Goal: Transaction & Acquisition: Purchase product/service

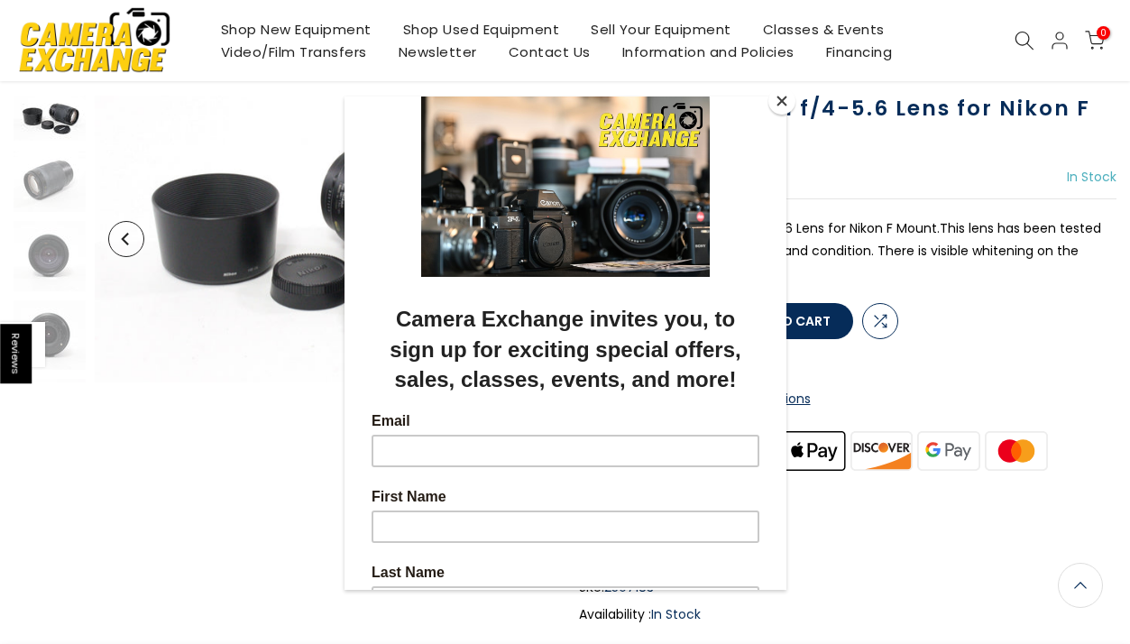
scroll to position [123, 0]
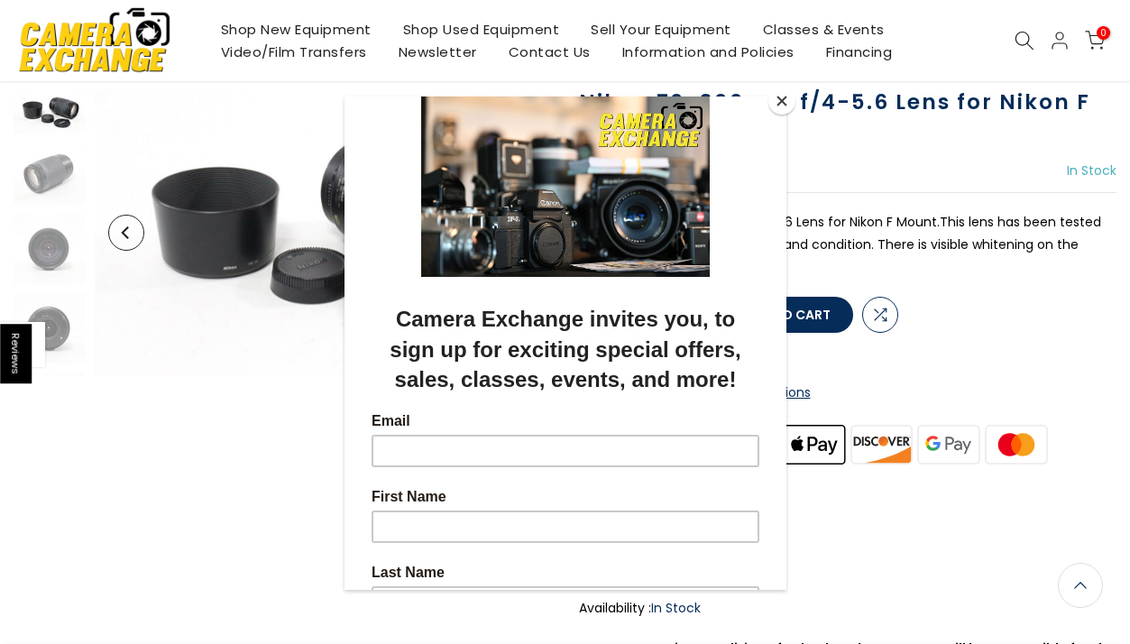
click at [781, 105] on button "Close" at bounding box center [781, 100] width 27 height 27
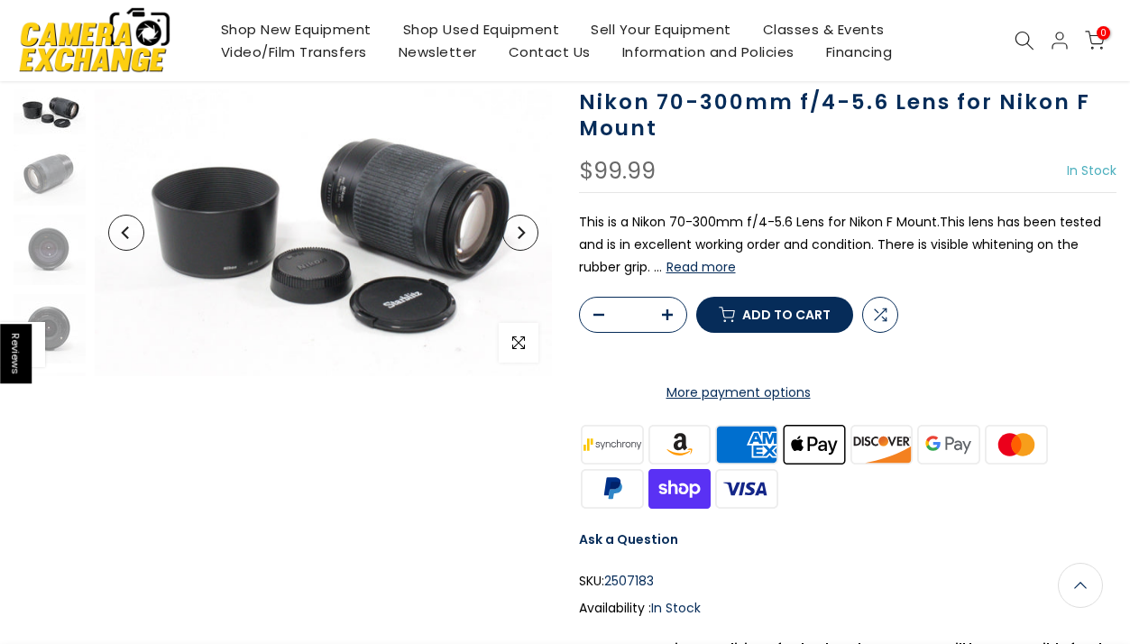
click at [730, 262] on button "Read more" at bounding box center [700, 267] width 69 height 16
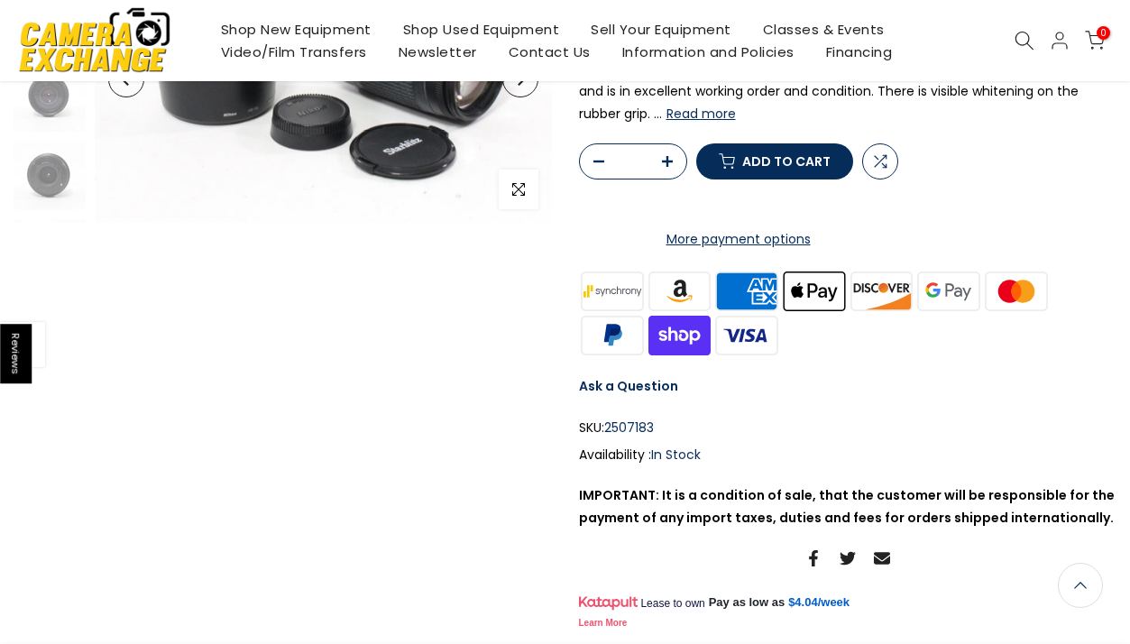
scroll to position [302, 0]
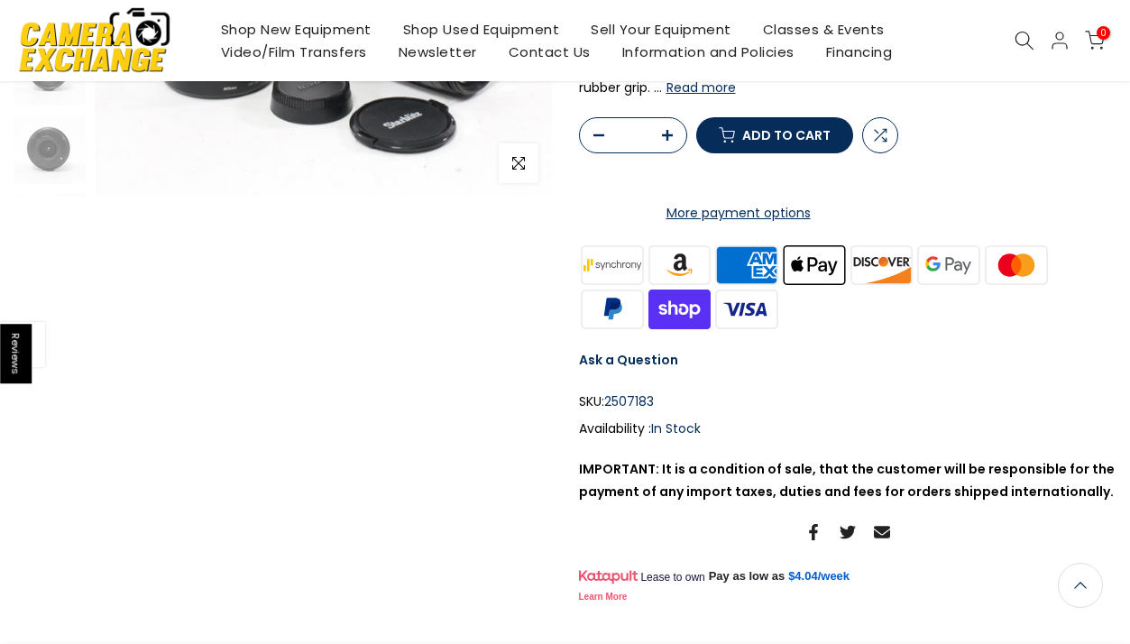
click at [649, 369] on link "Ask a Question" at bounding box center [628, 360] width 99 height 18
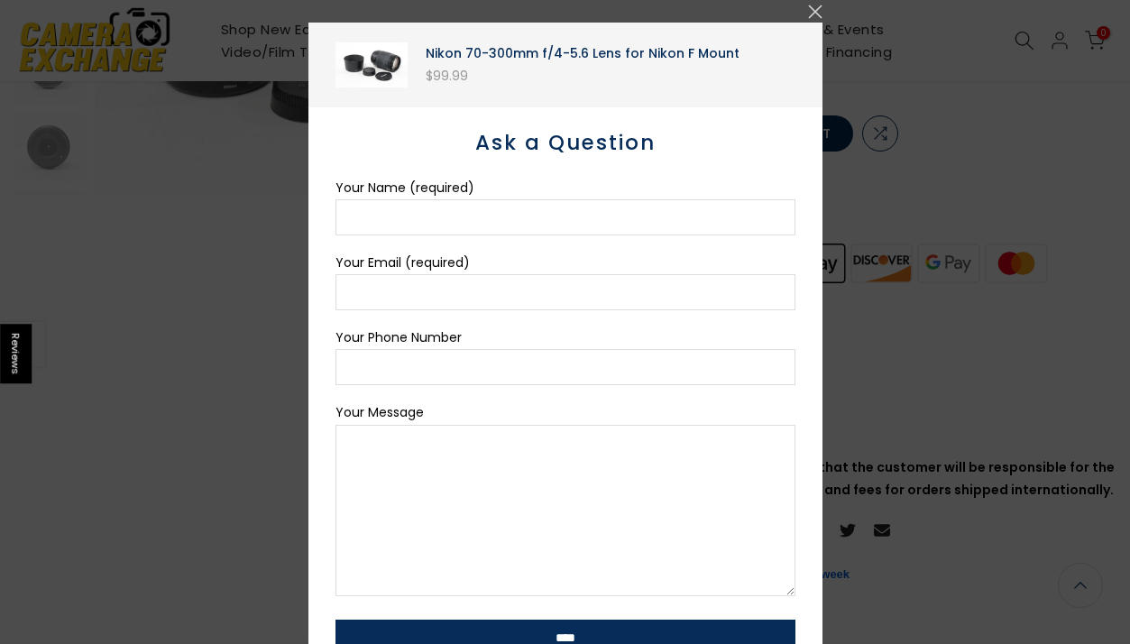
scroll to position [300, 0]
click at [813, 14] on button "button" at bounding box center [815, 12] width 14 height 14
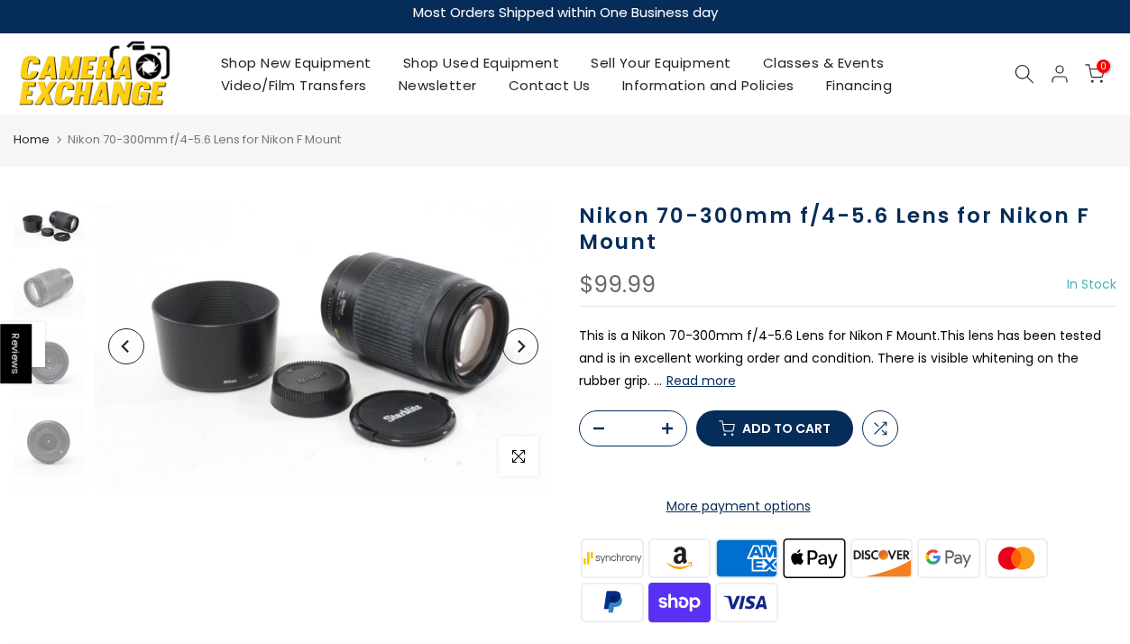
scroll to position [0, 0]
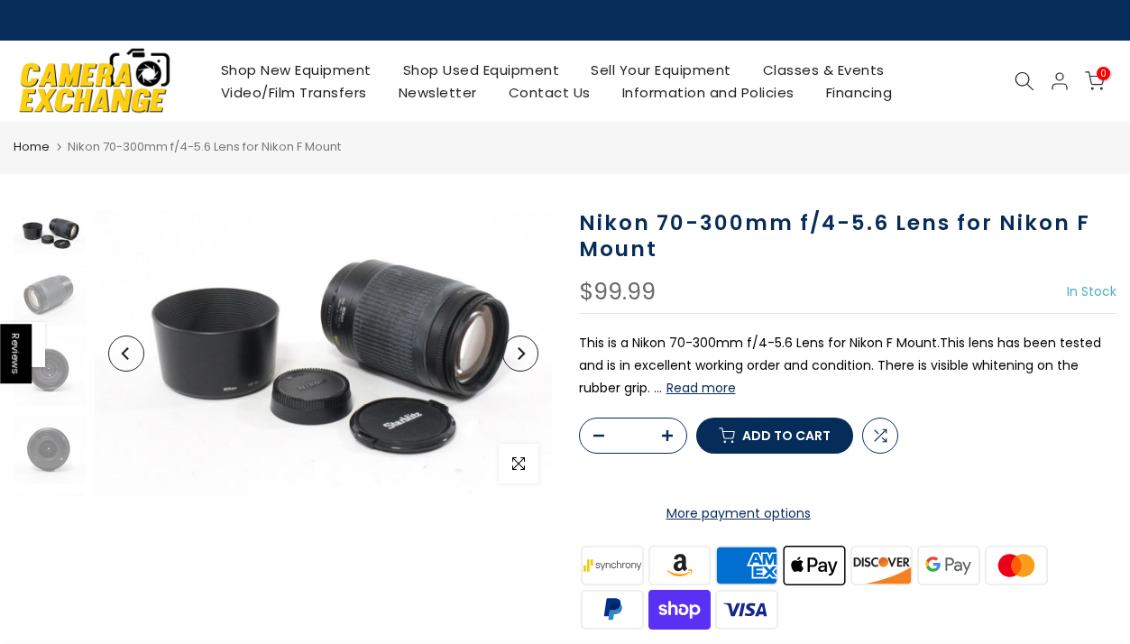
click at [775, 442] on span "Add to cart" at bounding box center [786, 435] width 88 height 13
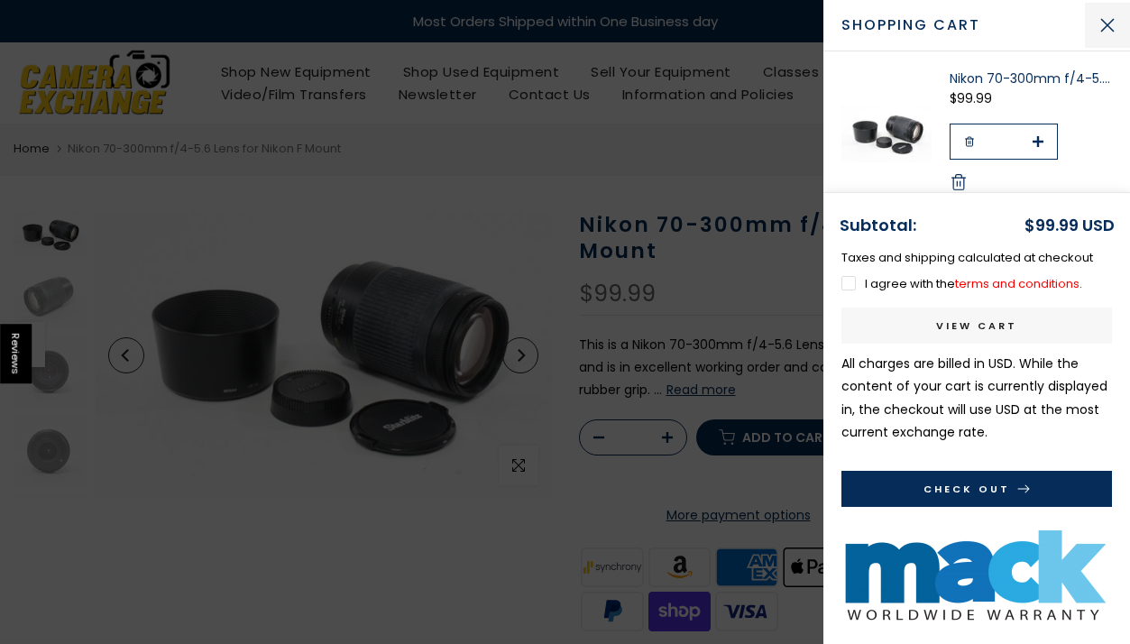
click at [1110, 22] on button "Close Cart" at bounding box center [1107, 25] width 45 height 45
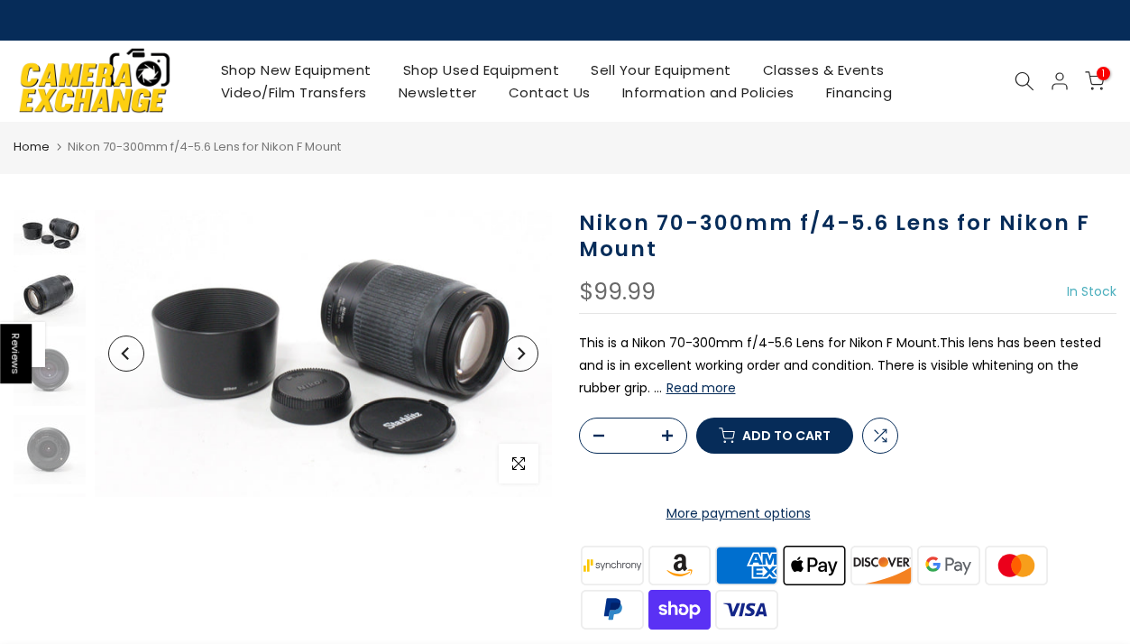
click at [51, 296] on img at bounding box center [50, 295] width 72 height 62
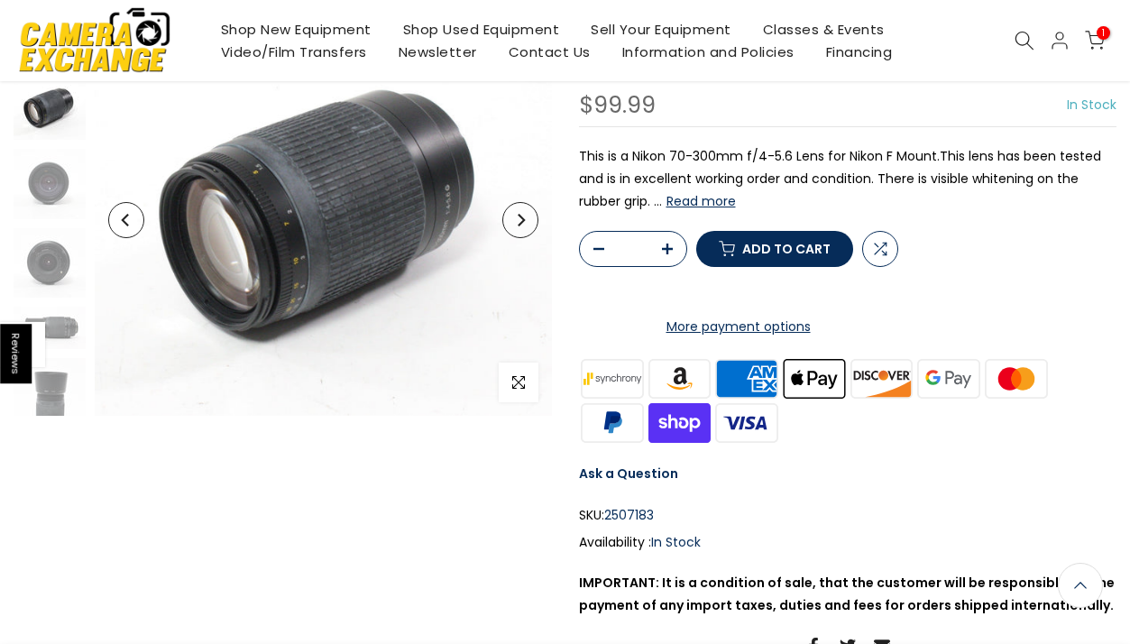
scroll to position [193, 0]
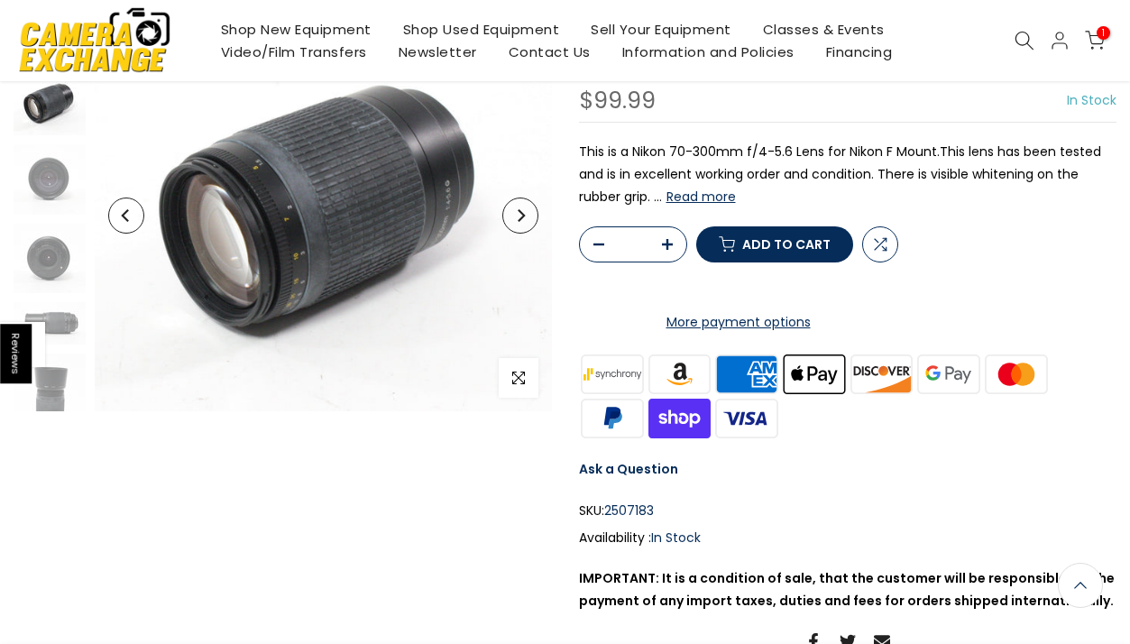
click at [786, 262] on button "Add to cart" at bounding box center [774, 244] width 157 height 36
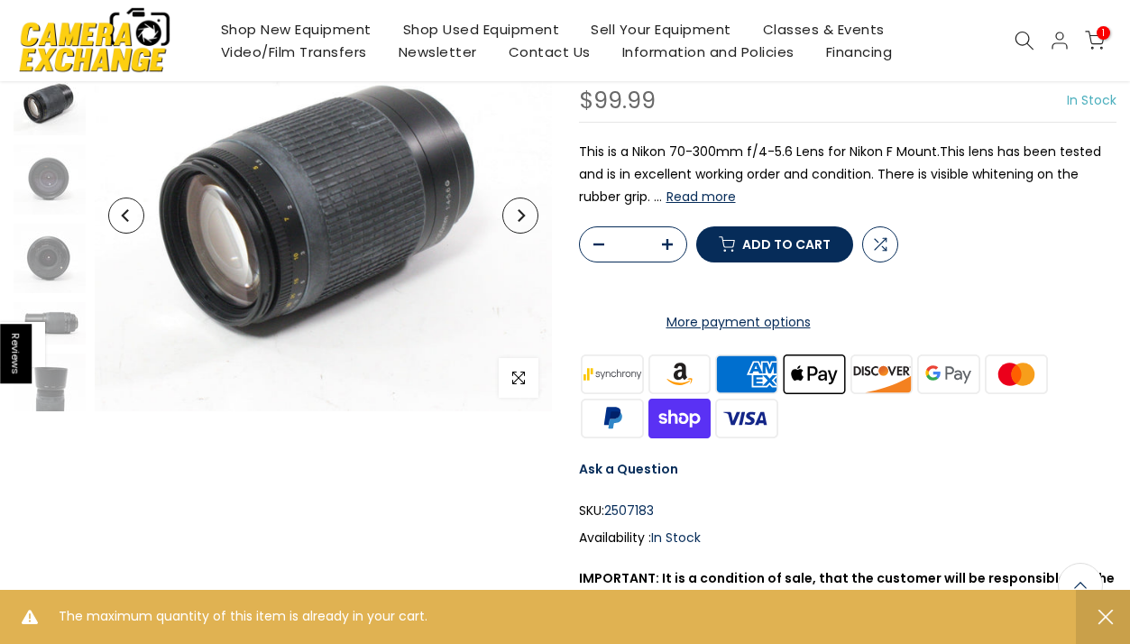
scroll to position [191, 0]
click at [1094, 44] on use at bounding box center [1095, 40] width 18 height 17
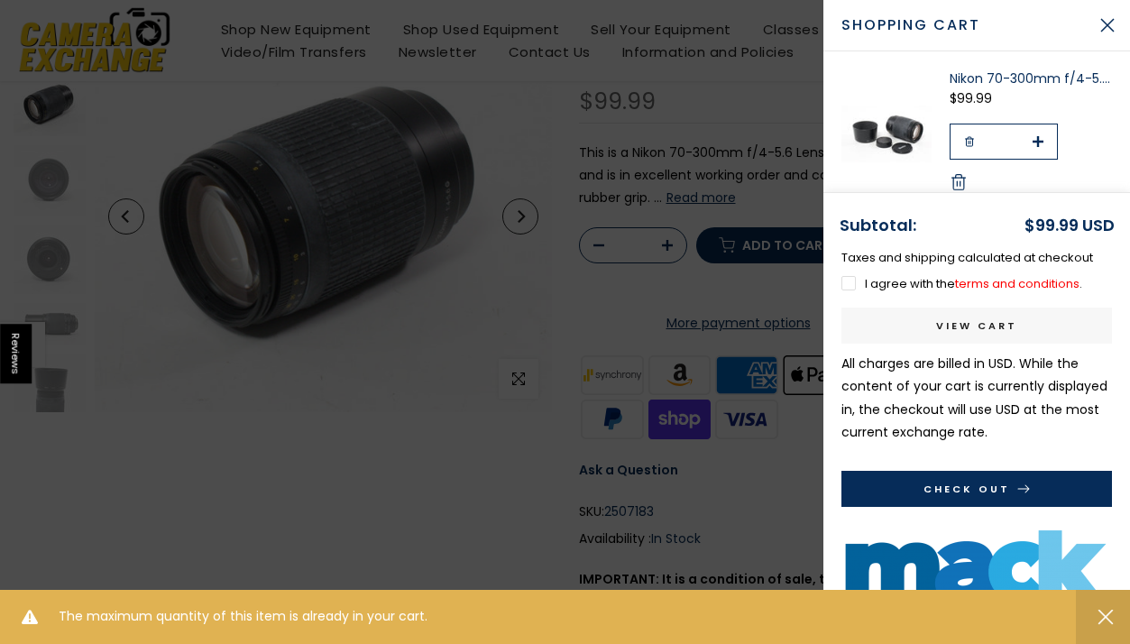
scroll to position [193, 0]
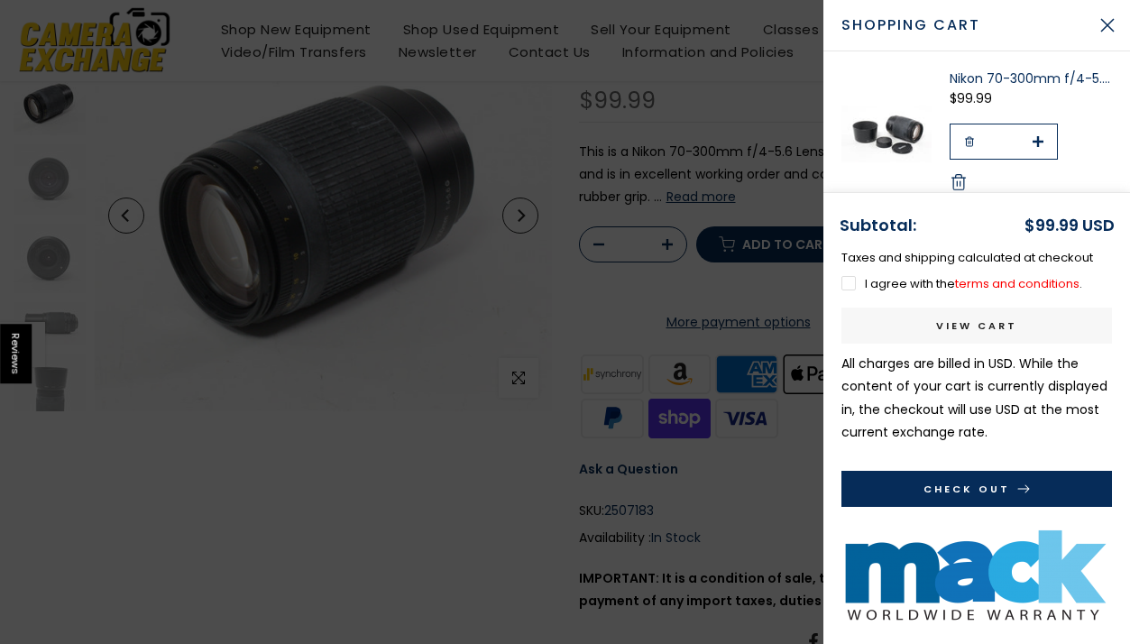
click at [850, 282] on label "I agree with the terms and conditions ." at bounding box center [961, 283] width 241 height 17
click at [946, 479] on button "Check Out" at bounding box center [976, 489] width 271 height 36
click at [1119, 14] on button "Close Cart" at bounding box center [1107, 25] width 45 height 45
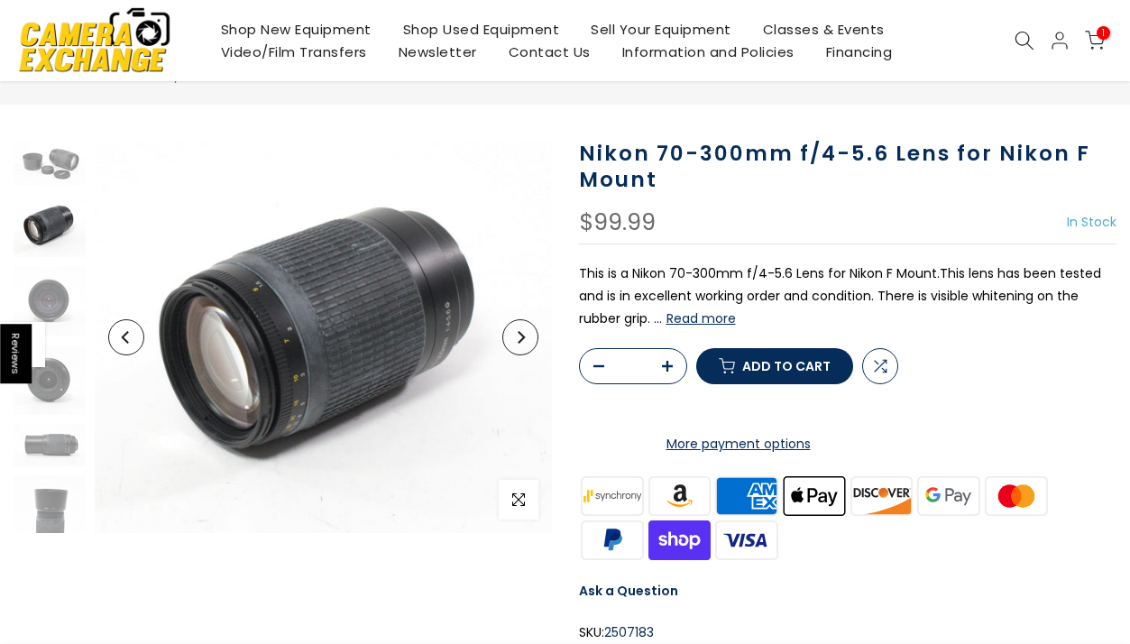
scroll to position [73, 0]
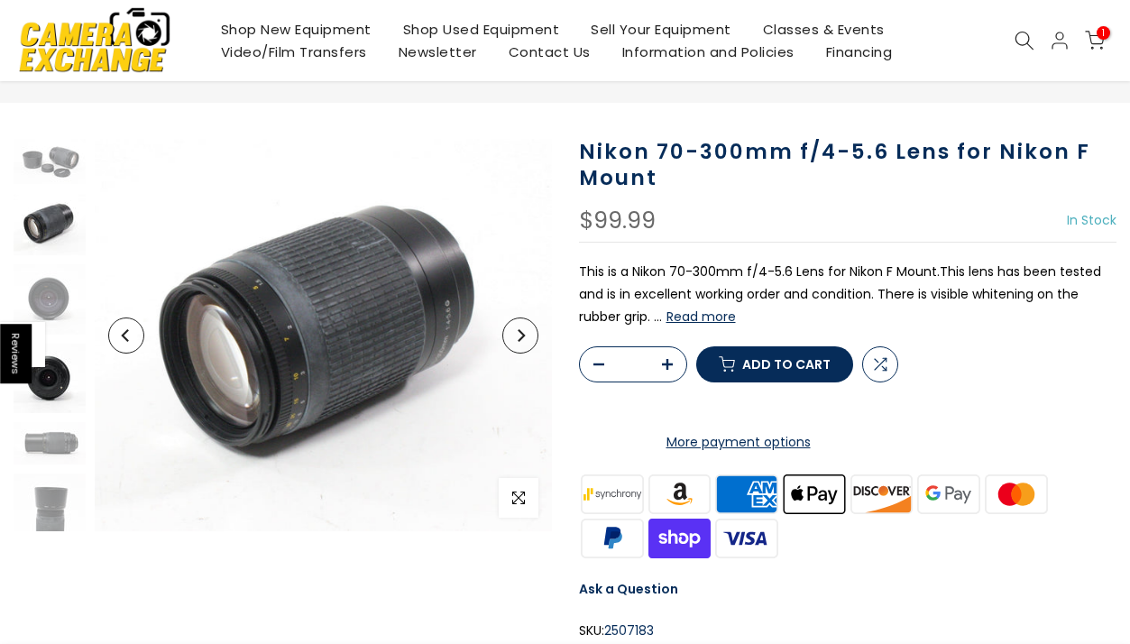
click at [65, 378] on img at bounding box center [50, 378] width 72 height 69
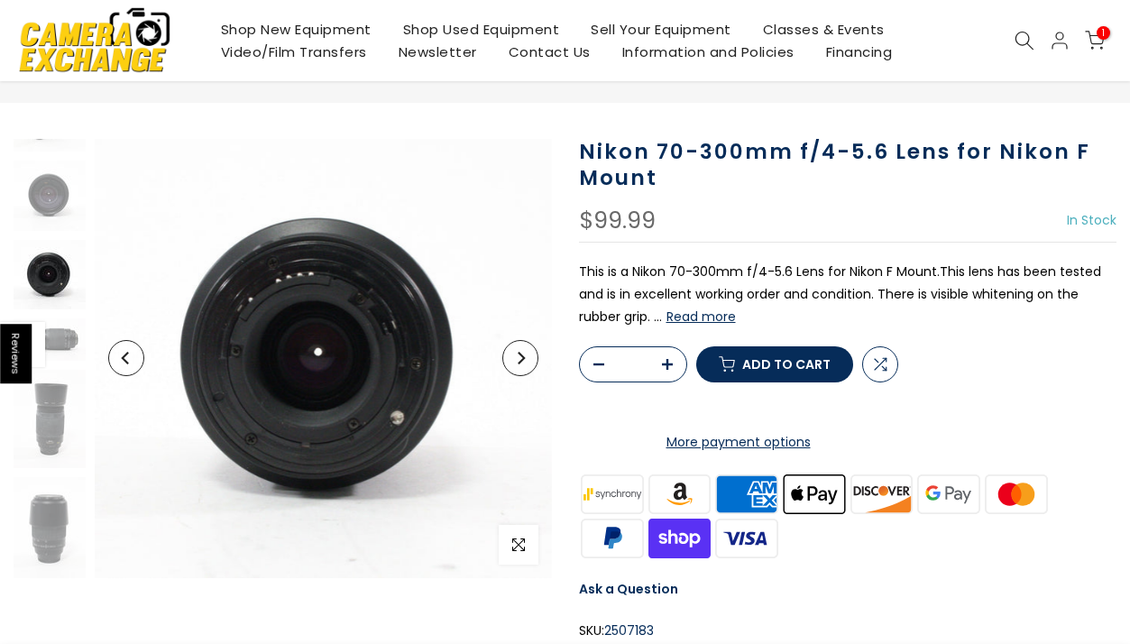
scroll to position [104, 0]
click at [58, 411] on img at bounding box center [50, 419] width 72 height 99
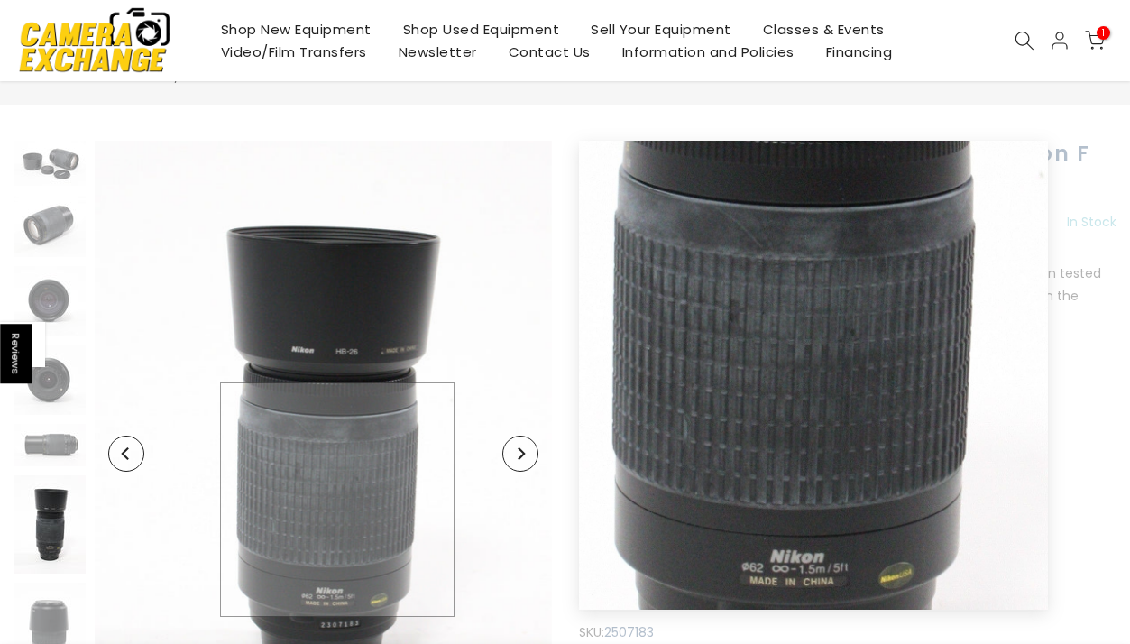
scroll to position [73, 0]
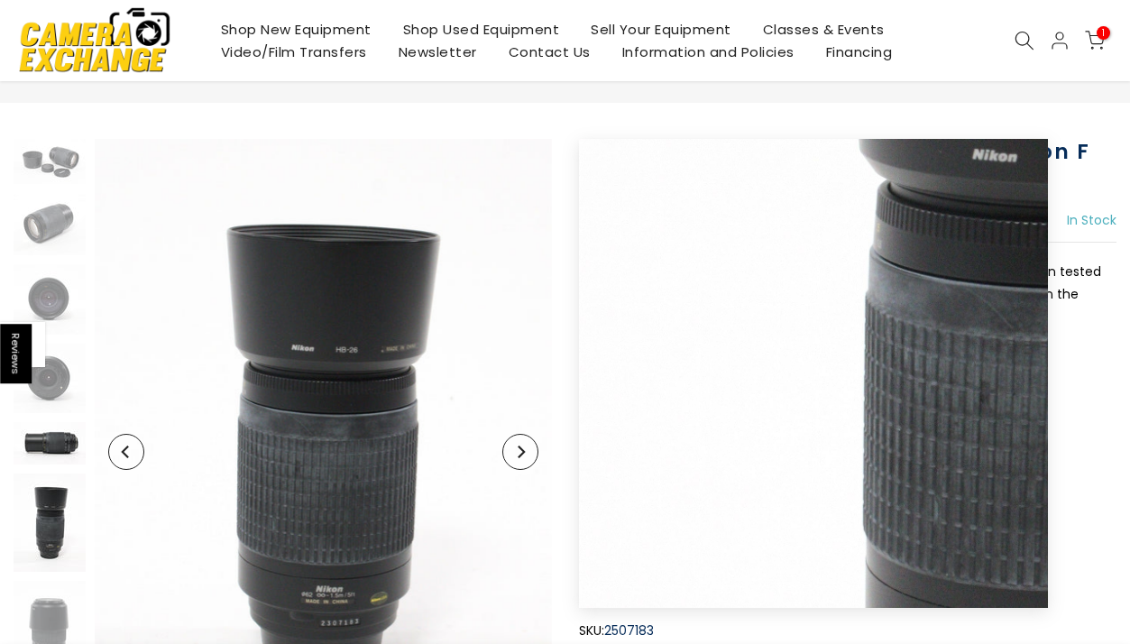
click at [70, 444] on img at bounding box center [50, 443] width 72 height 42
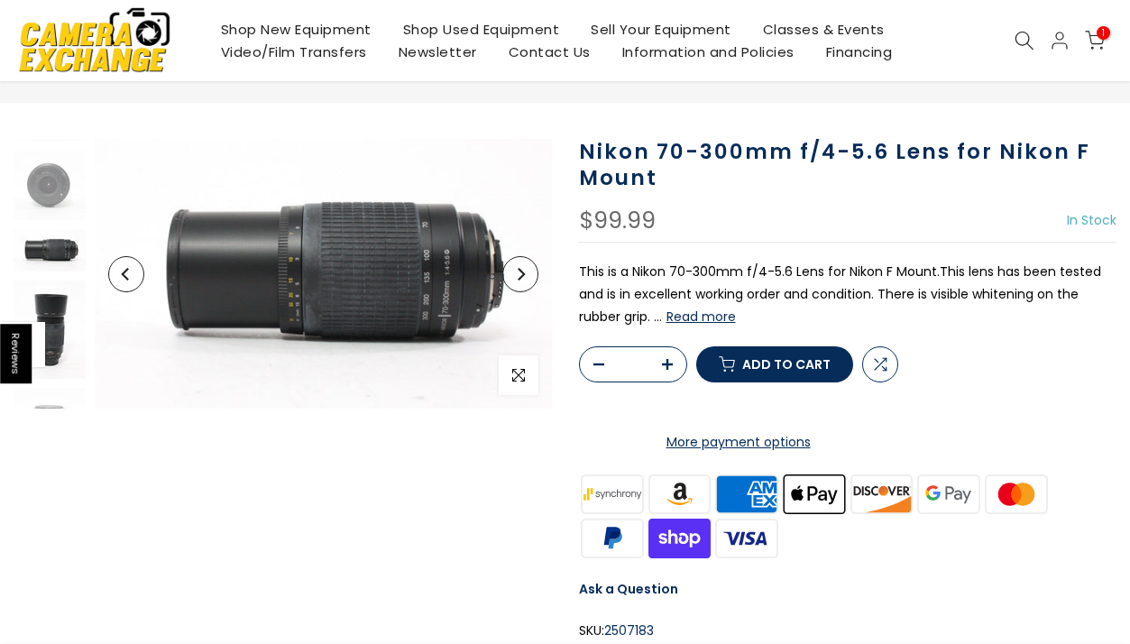
scroll to position [272, 0]
click at [60, 363] on img at bounding box center [50, 358] width 72 height 100
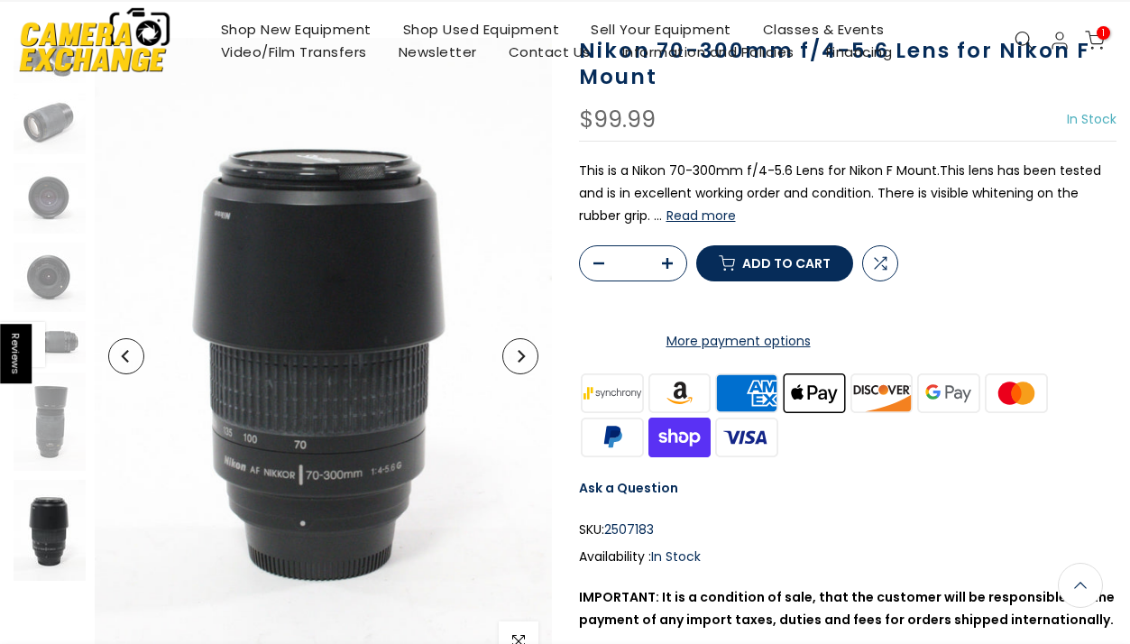
scroll to position [0, 0]
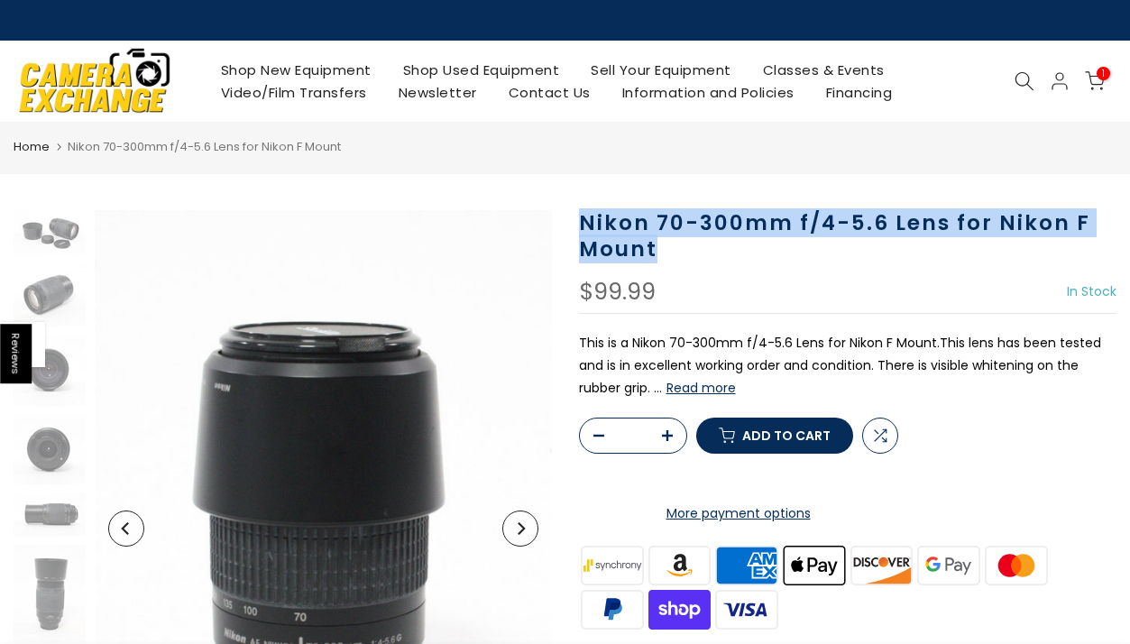
drag, startPoint x: 652, startPoint y: 251, endPoint x: 573, endPoint y: 231, distance: 81.8
click at [573, 231] on div "Nikon 70-300mm f/4-5.6 Lens for Nikon F Mount $99.99 In Stock Pre order Out of …" at bounding box center [847, 558] width 565 height 697
